Goal: Task Accomplishment & Management: Use online tool/utility

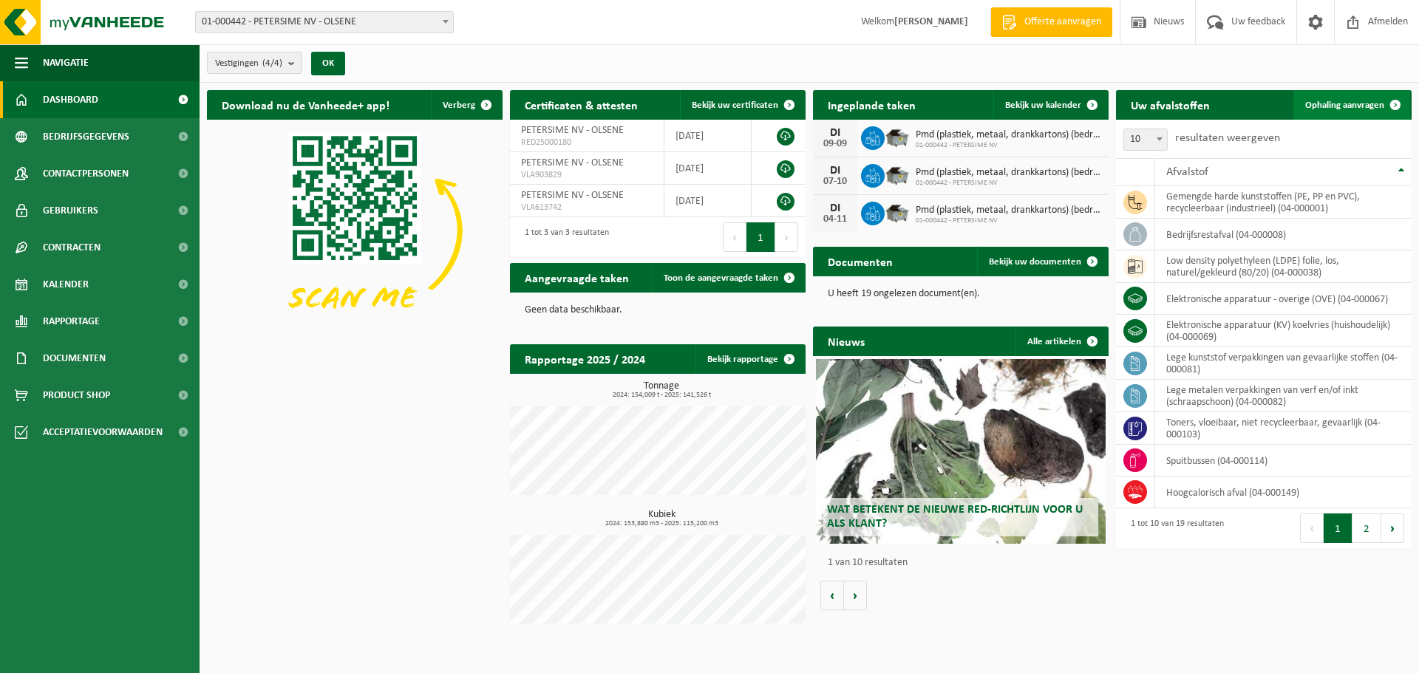
click at [1352, 106] on span "Ophaling aanvragen" at bounding box center [1344, 106] width 79 height 10
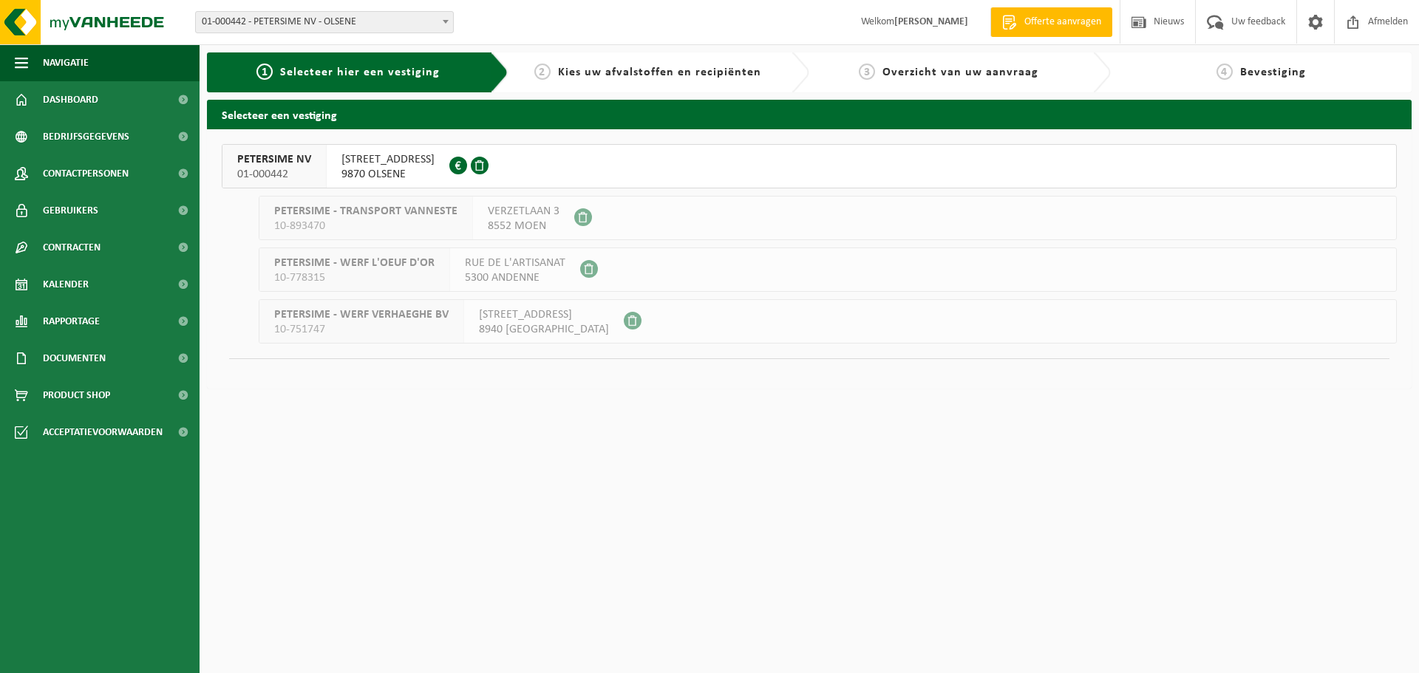
click at [259, 162] on span "PETERSIME NV" at bounding box center [274, 159] width 74 height 15
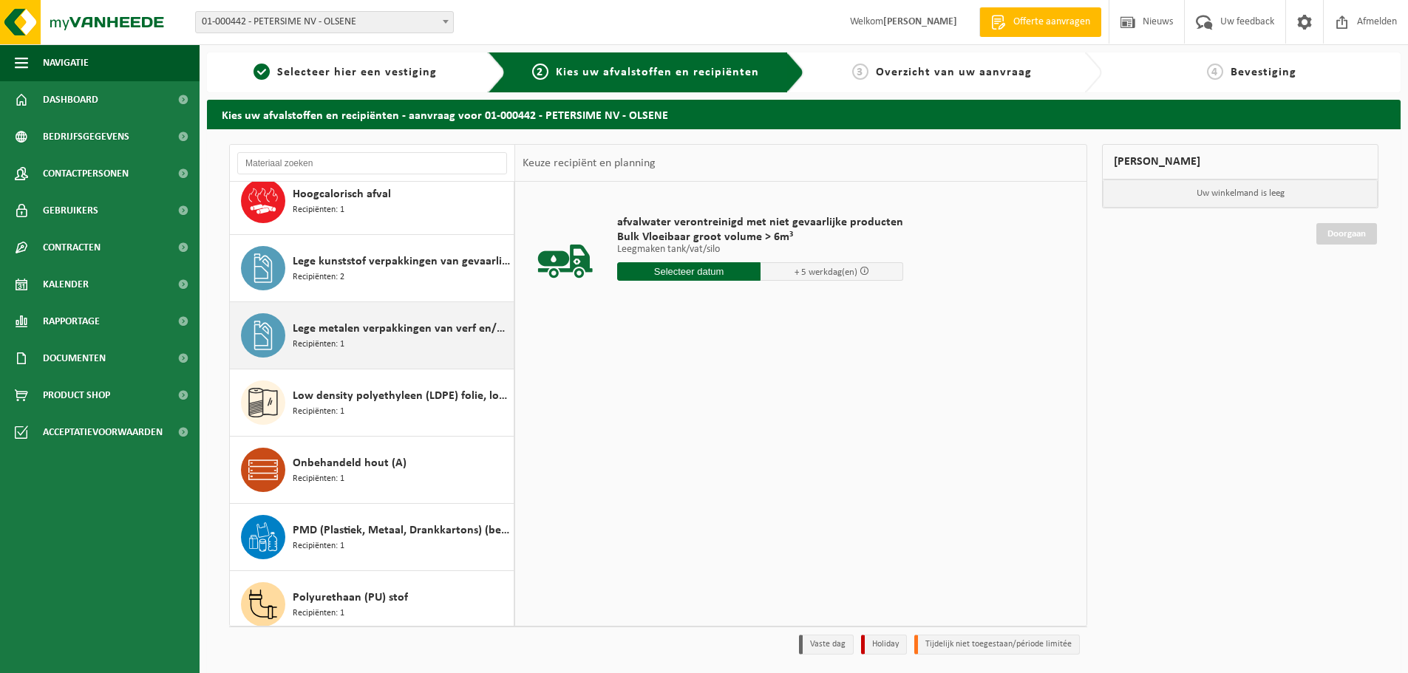
scroll to position [443, 0]
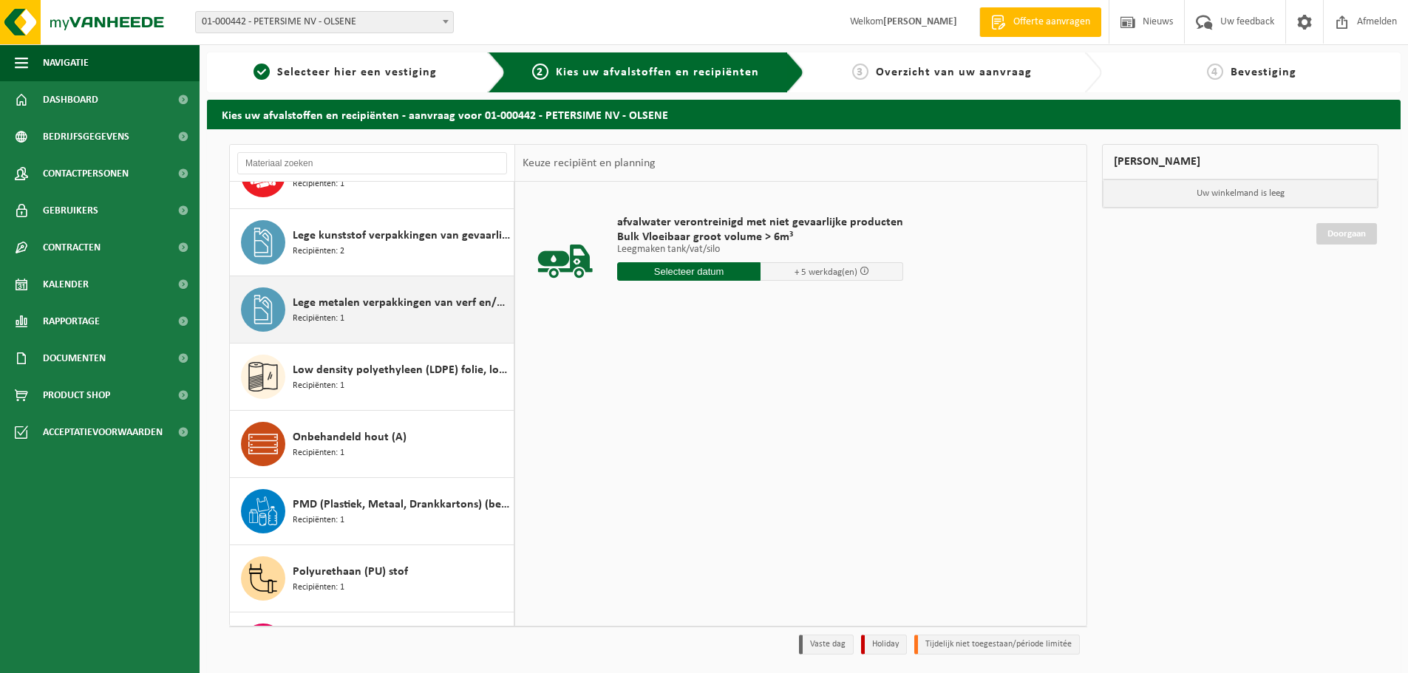
click at [374, 318] on div "Lege metalen verpakkingen van verf en/of inkt (schraapschoon) Recipiënten: 1" at bounding box center [401, 309] width 217 height 44
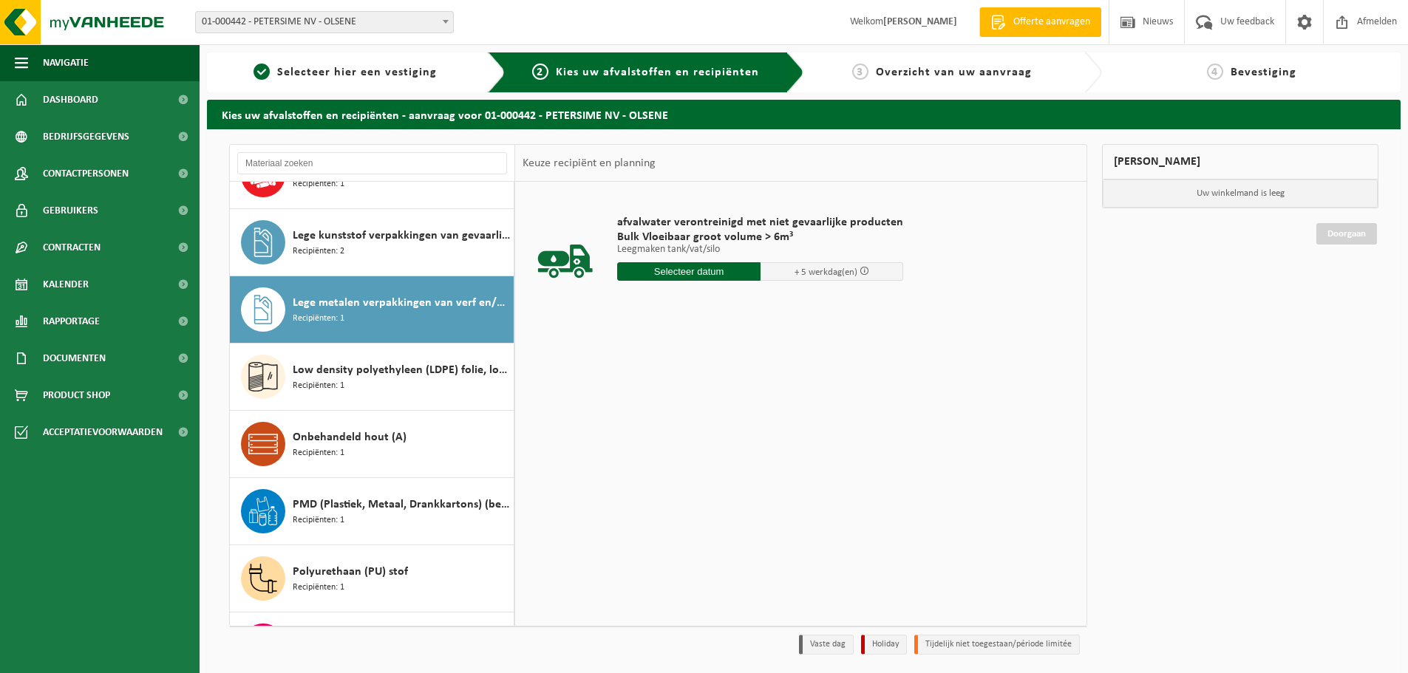
scroll to position [538, 0]
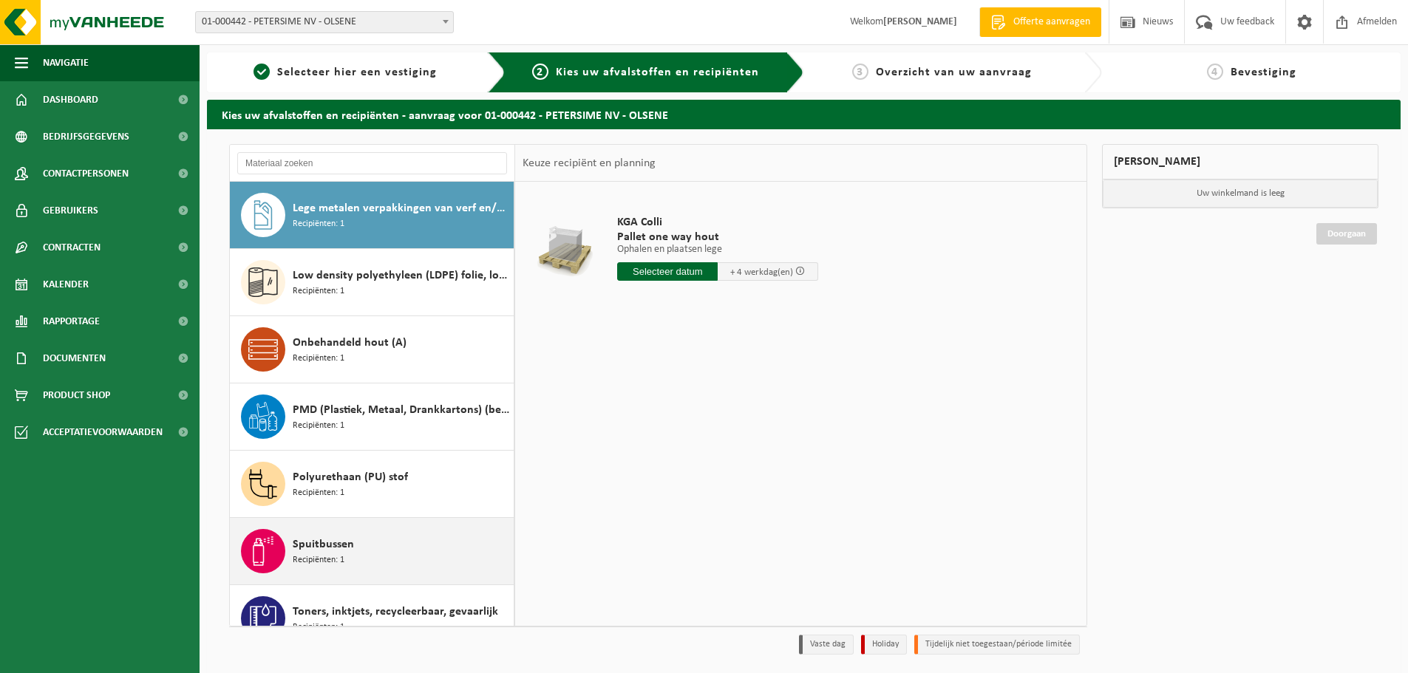
click at [348, 543] on span "Spuitbussen" at bounding box center [323, 545] width 61 height 18
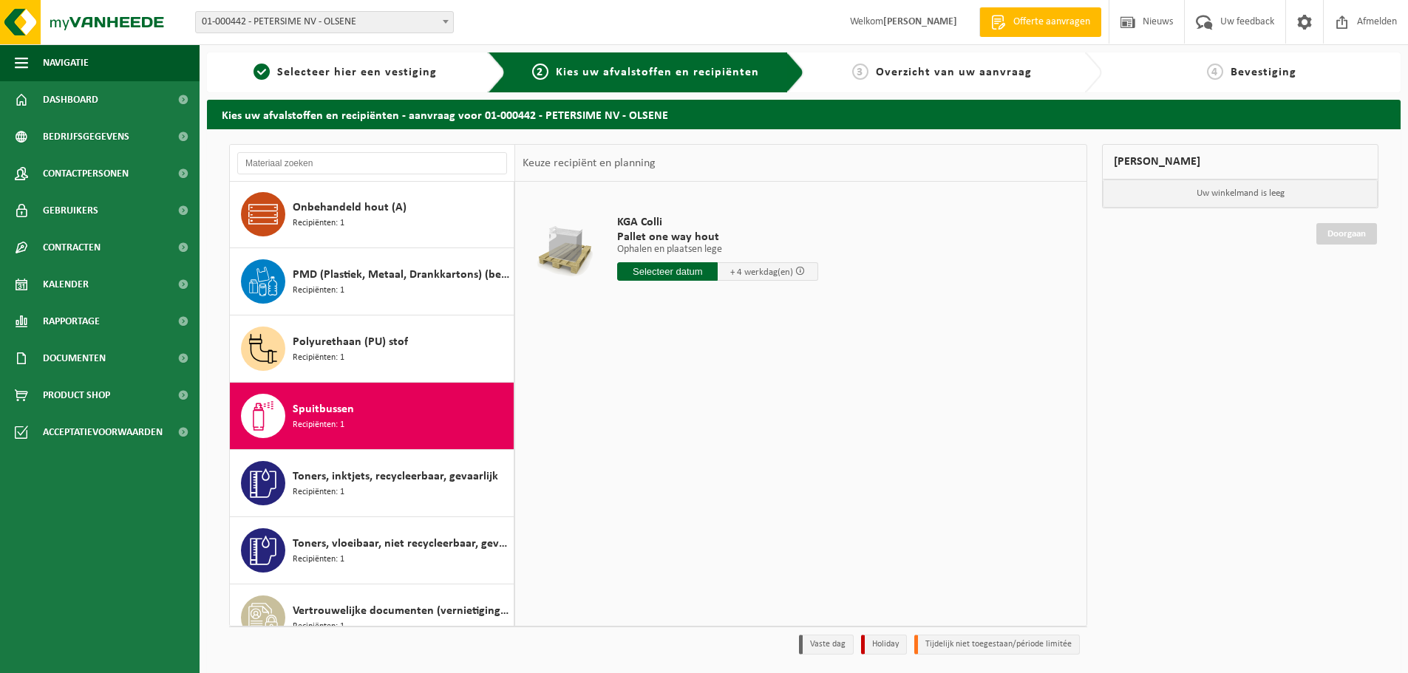
scroll to position [766, 0]
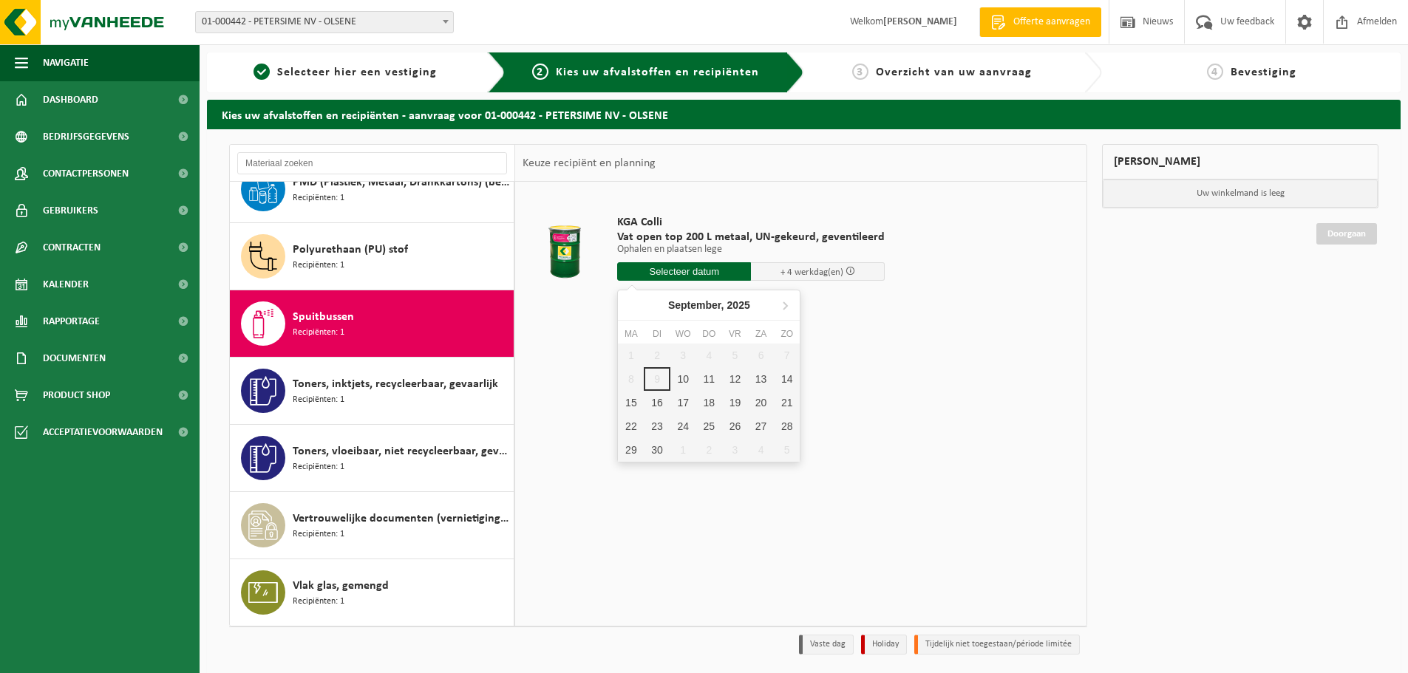
click at [681, 270] on input "text" at bounding box center [684, 271] width 134 height 18
click at [679, 381] on div "10" at bounding box center [683, 379] width 26 height 24
type input "Van 2025-09-10"
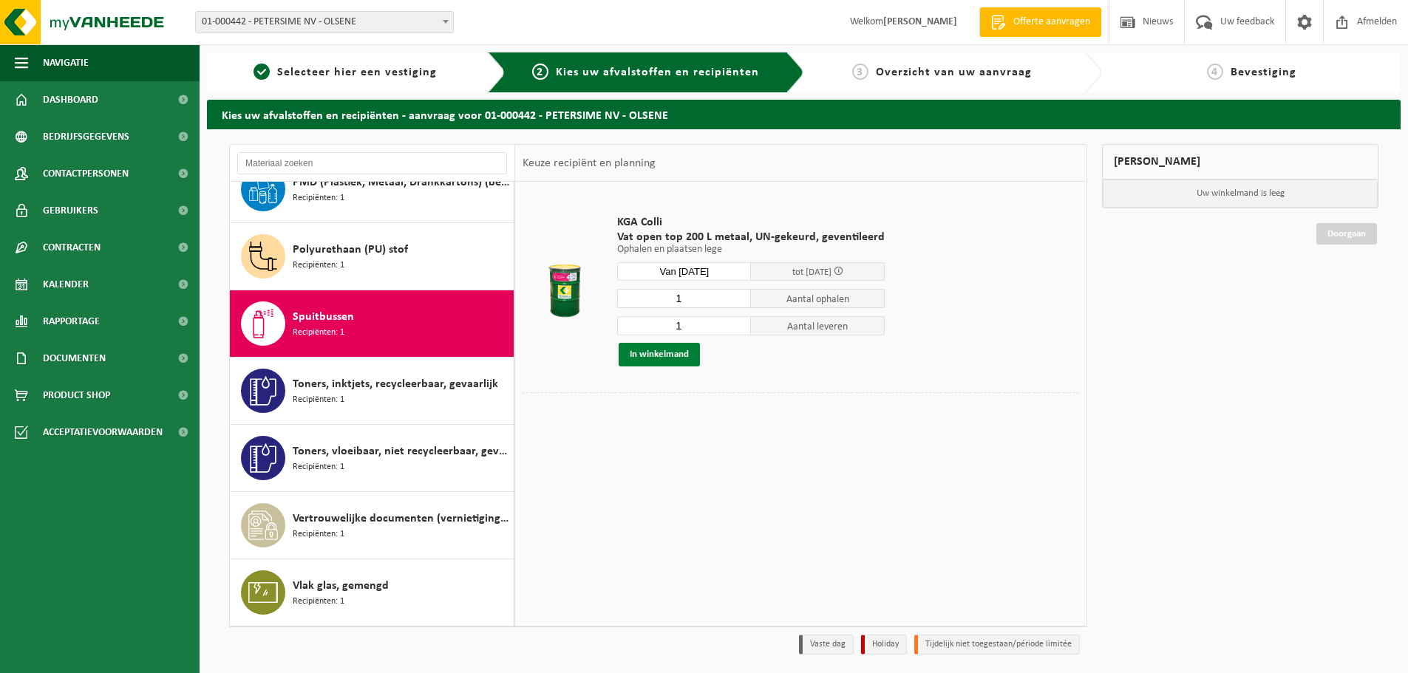
click at [665, 350] on button "In winkelmand" at bounding box center [659, 355] width 81 height 24
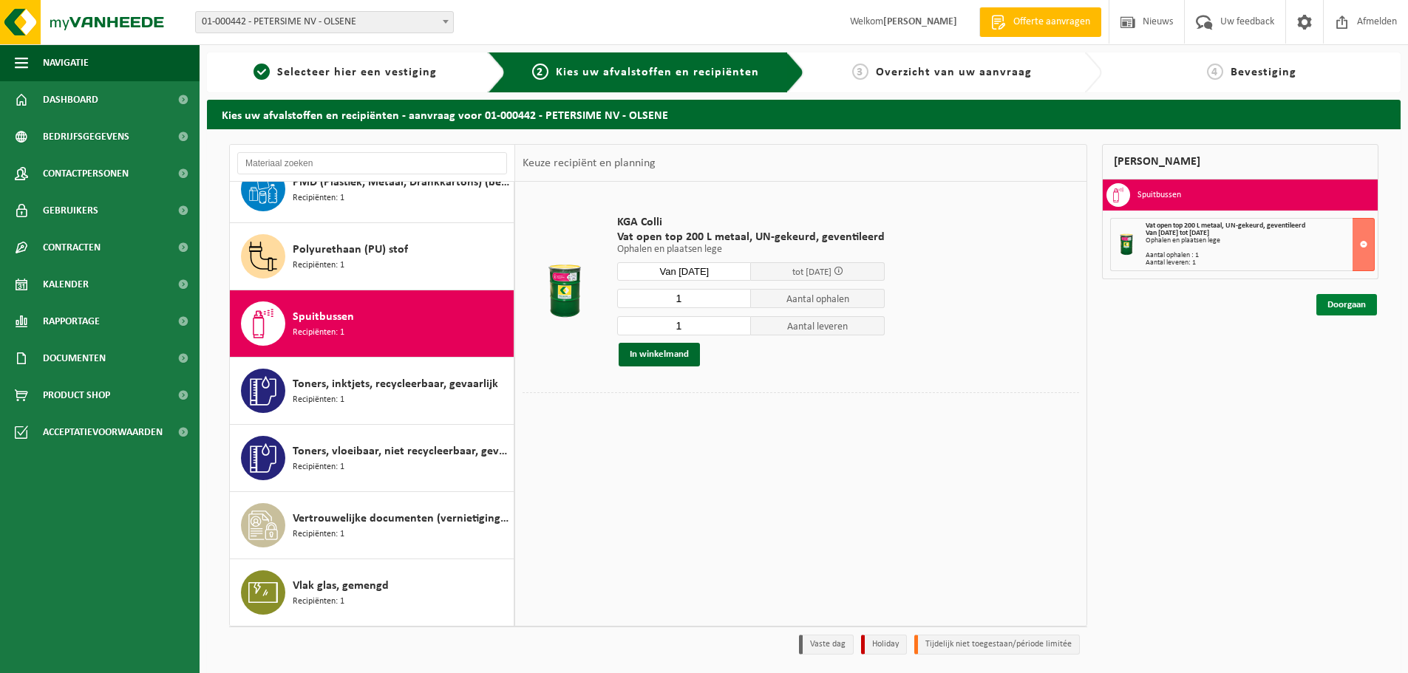
click at [1352, 307] on link "Doorgaan" at bounding box center [1346, 304] width 61 height 21
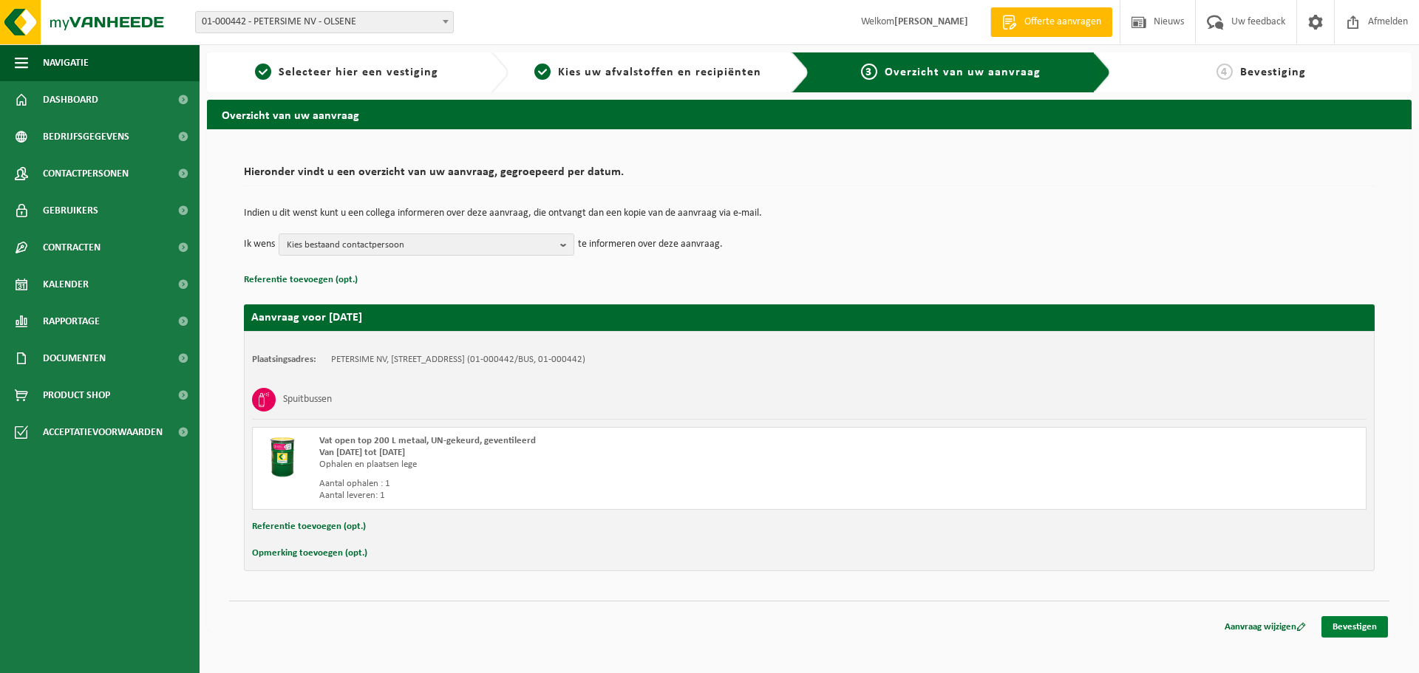
click at [1347, 630] on link "Bevestigen" at bounding box center [1354, 626] width 67 height 21
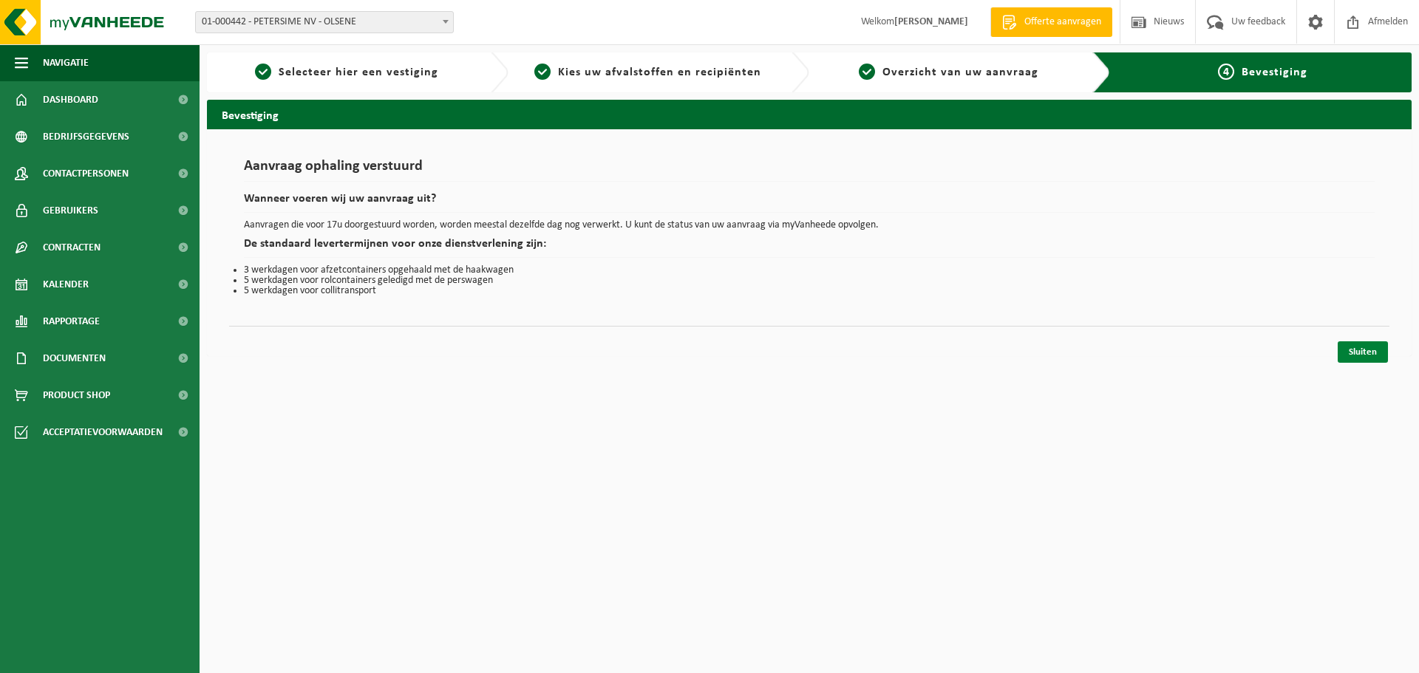
click at [1363, 350] on link "Sluiten" at bounding box center [1363, 351] width 50 height 21
